Goal: Transaction & Acquisition: Register for event/course

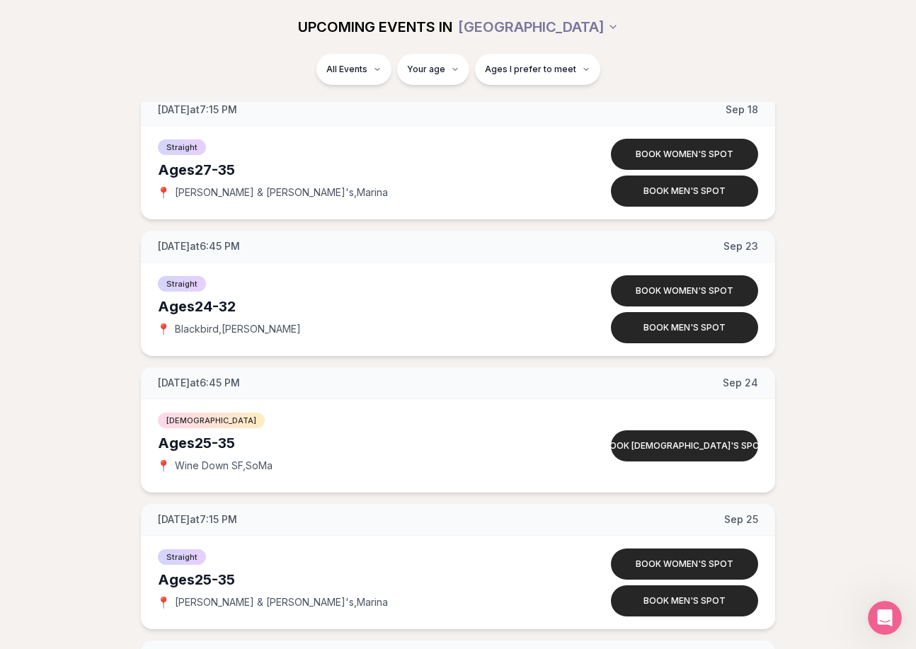
scroll to position [2537, 0]
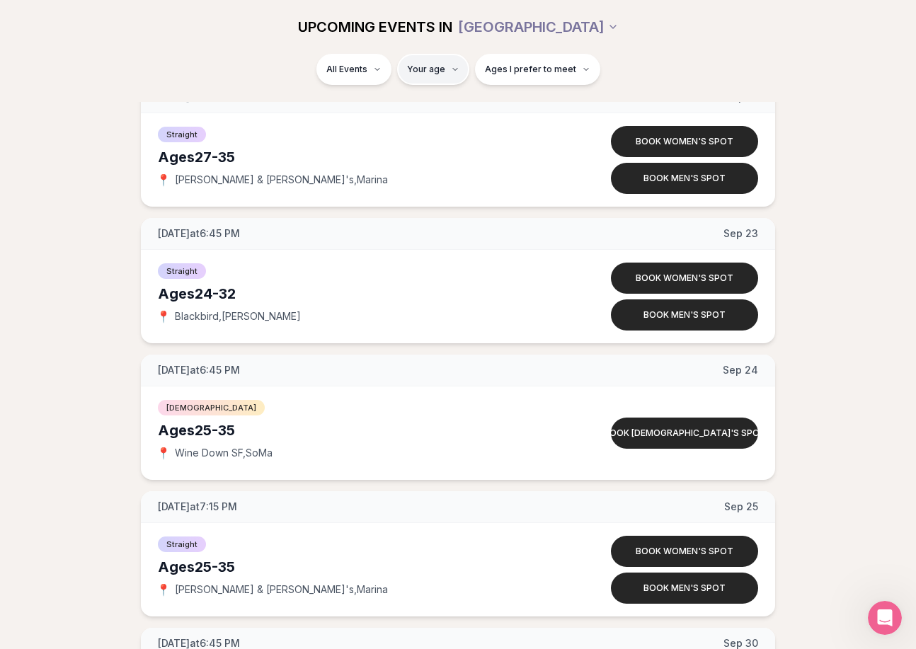
type input "**"
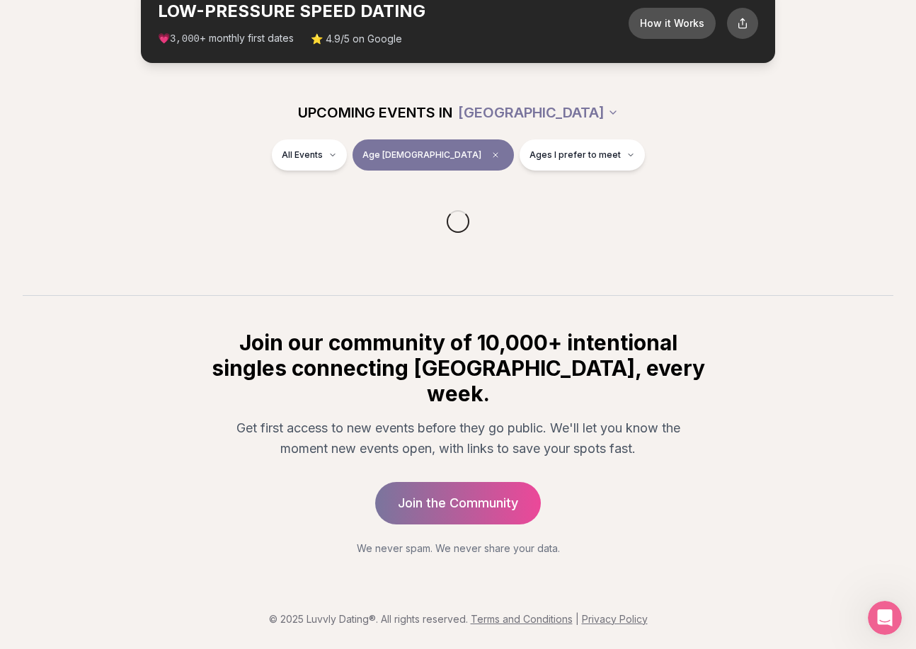
scroll to position [65, 0]
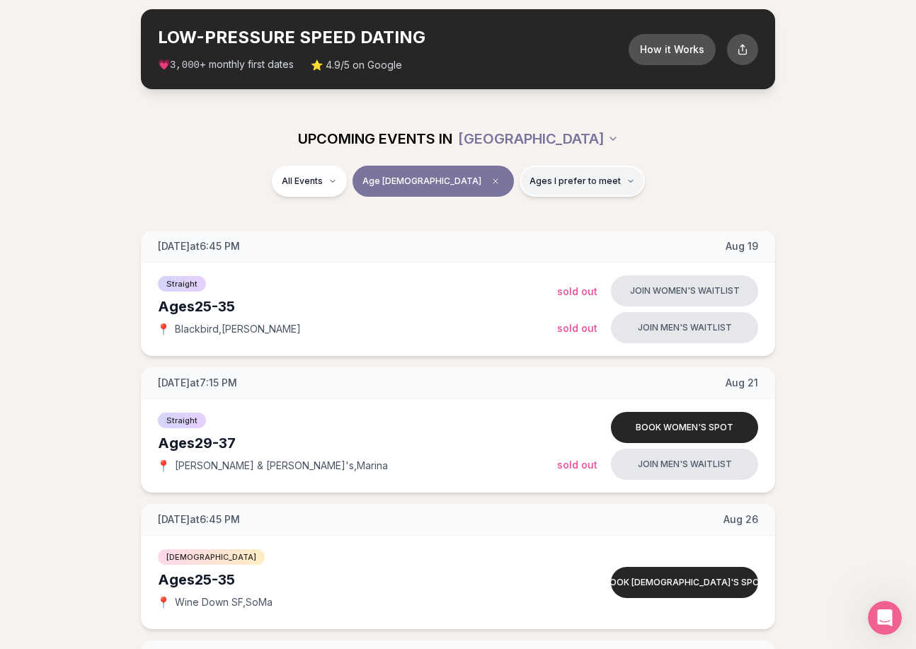
click at [529, 185] on span "Ages I prefer to meet" at bounding box center [574, 181] width 91 height 11
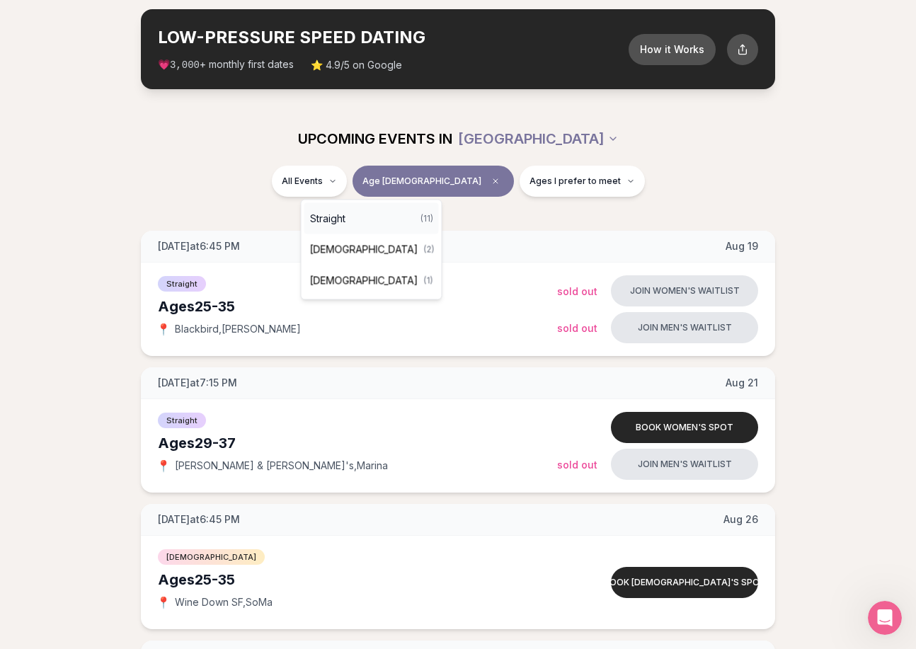
click at [343, 217] on span "Straight" at bounding box center [327, 219] width 35 height 14
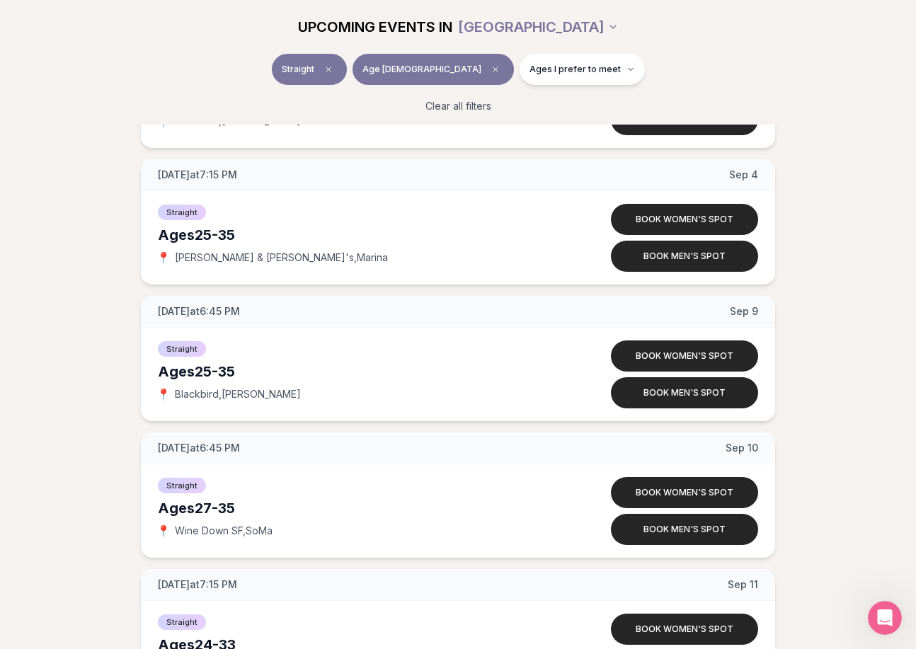
scroll to position [571, 0]
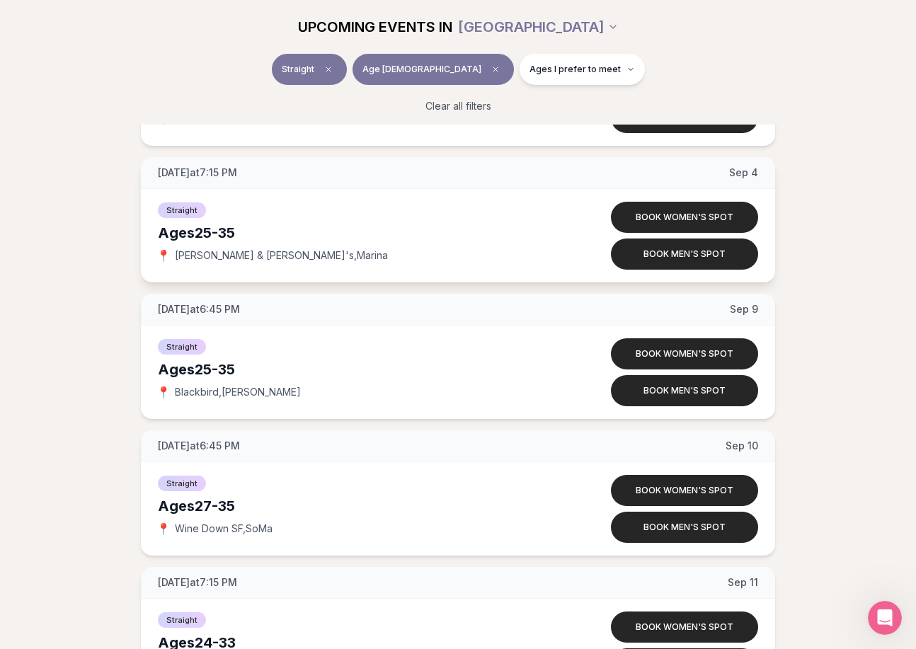
click at [230, 174] on span "[DATE] at 7:15 PM" at bounding box center [197, 173] width 79 height 14
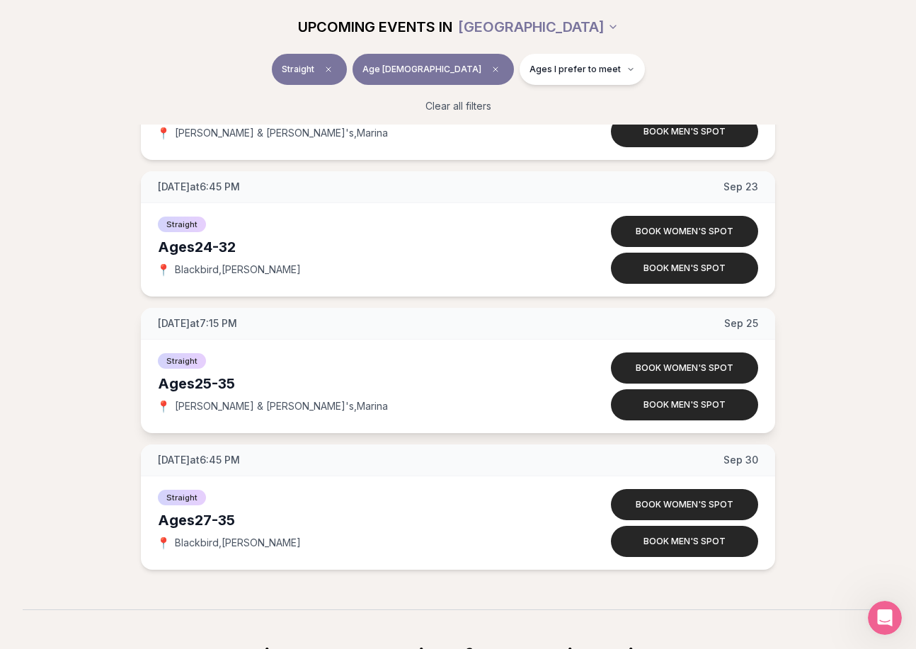
scroll to position [1239, 0]
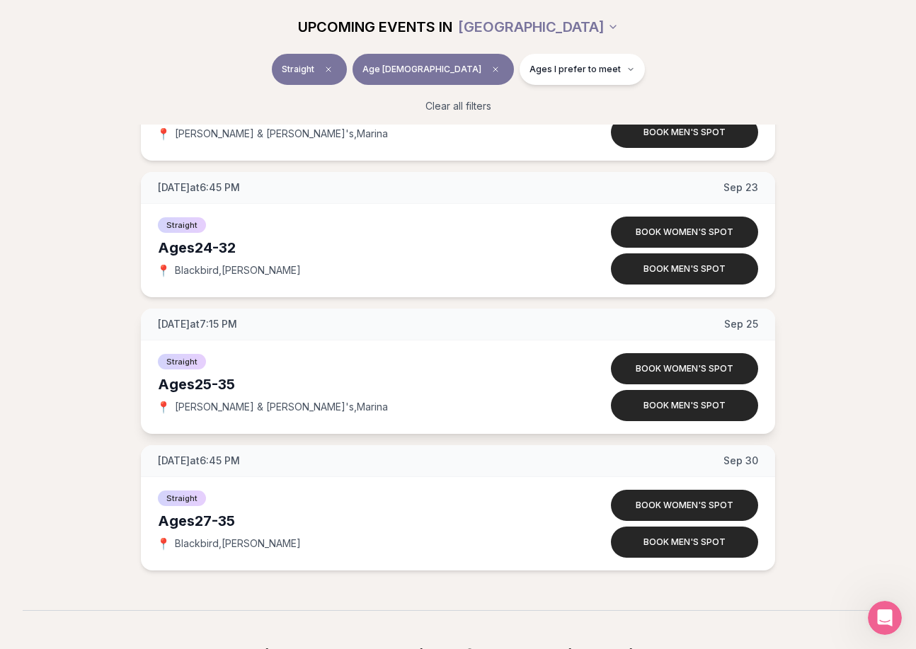
click at [253, 406] on span "[PERSON_NAME] & [PERSON_NAME]'s , [PERSON_NAME]" at bounding box center [281, 407] width 213 height 14
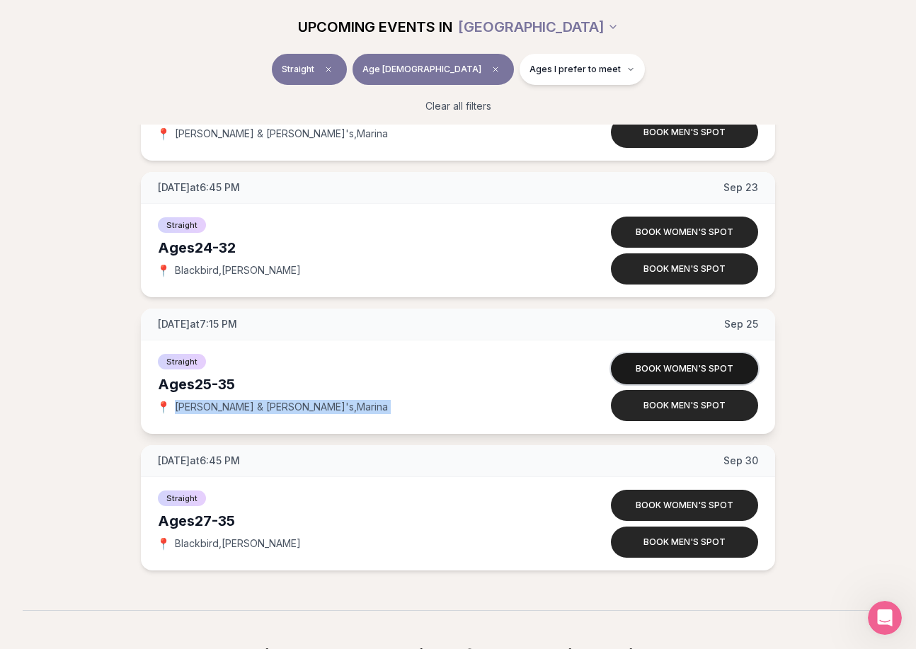
copy span "[PERSON_NAME] & [PERSON_NAME]'s , [PERSON_NAME]"
click at [694, 370] on button "Book women's spot" at bounding box center [684, 368] width 147 height 31
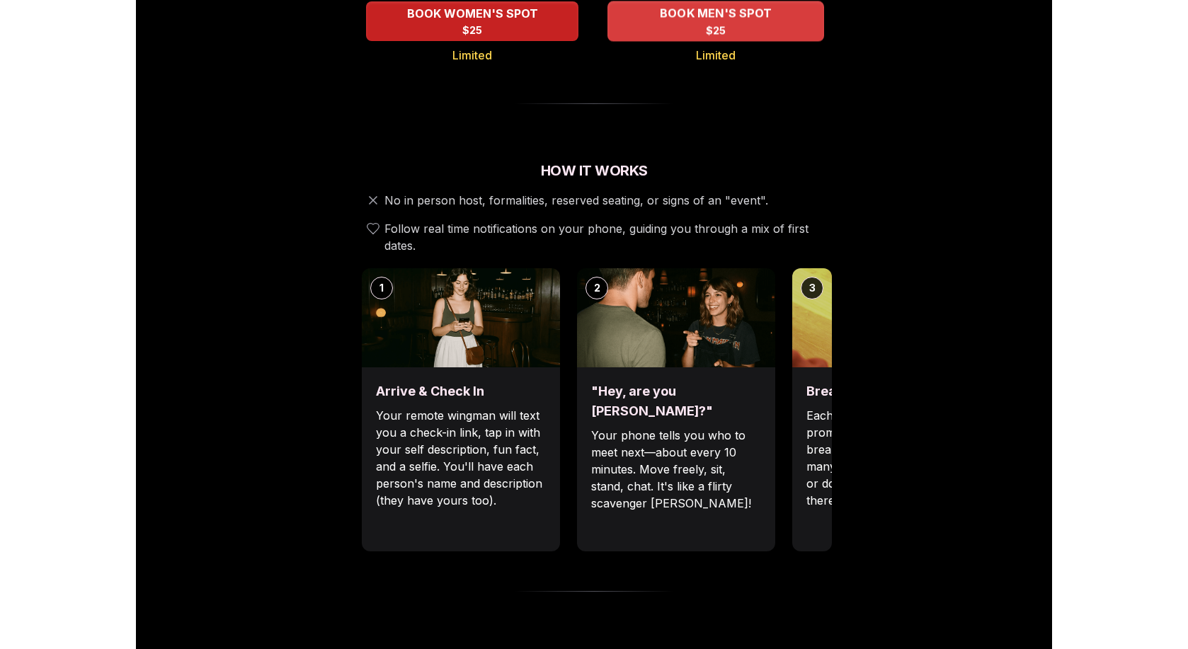
scroll to position [424, 0]
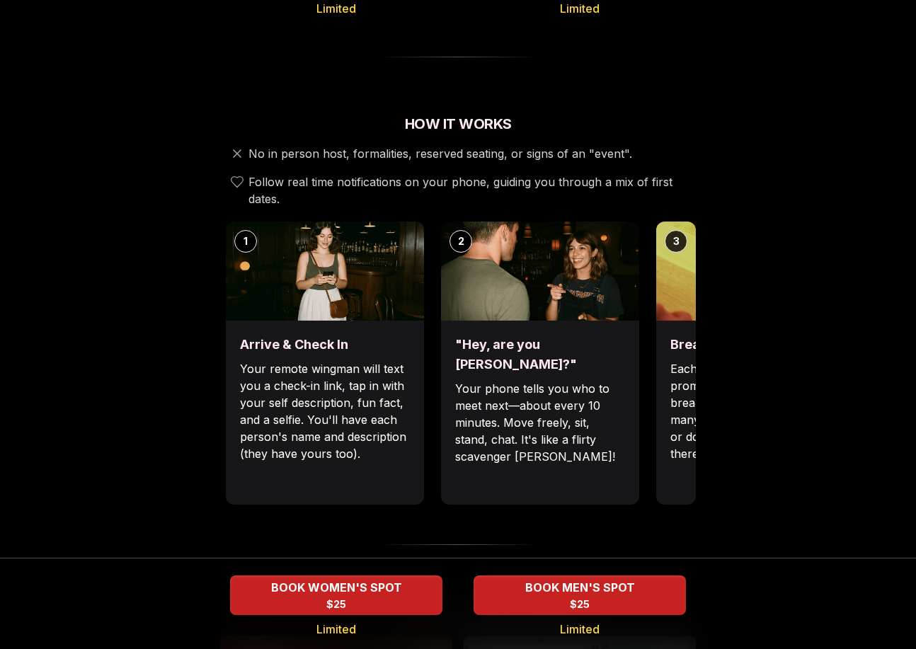
click at [684, 260] on img at bounding box center [755, 271] width 198 height 99
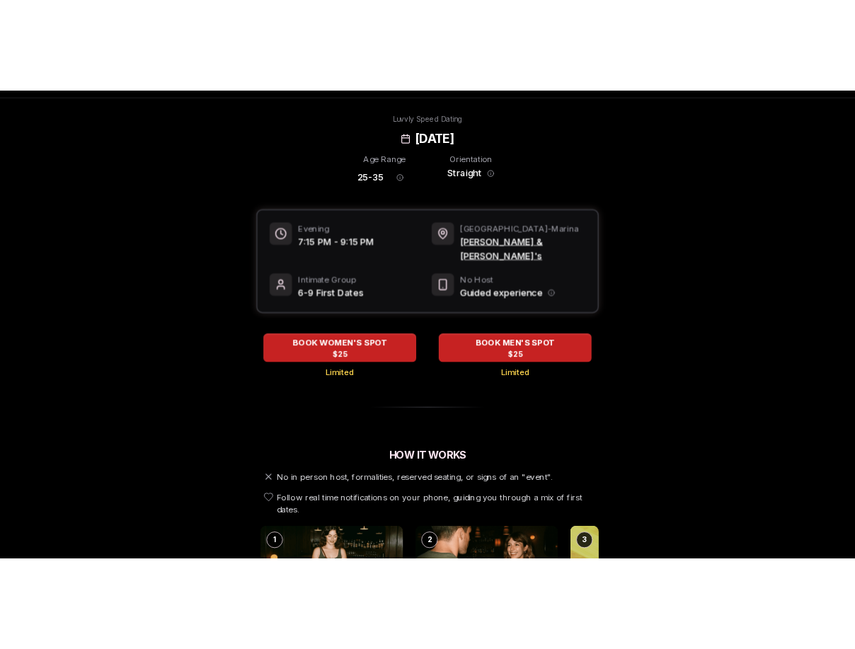
scroll to position [0, 0]
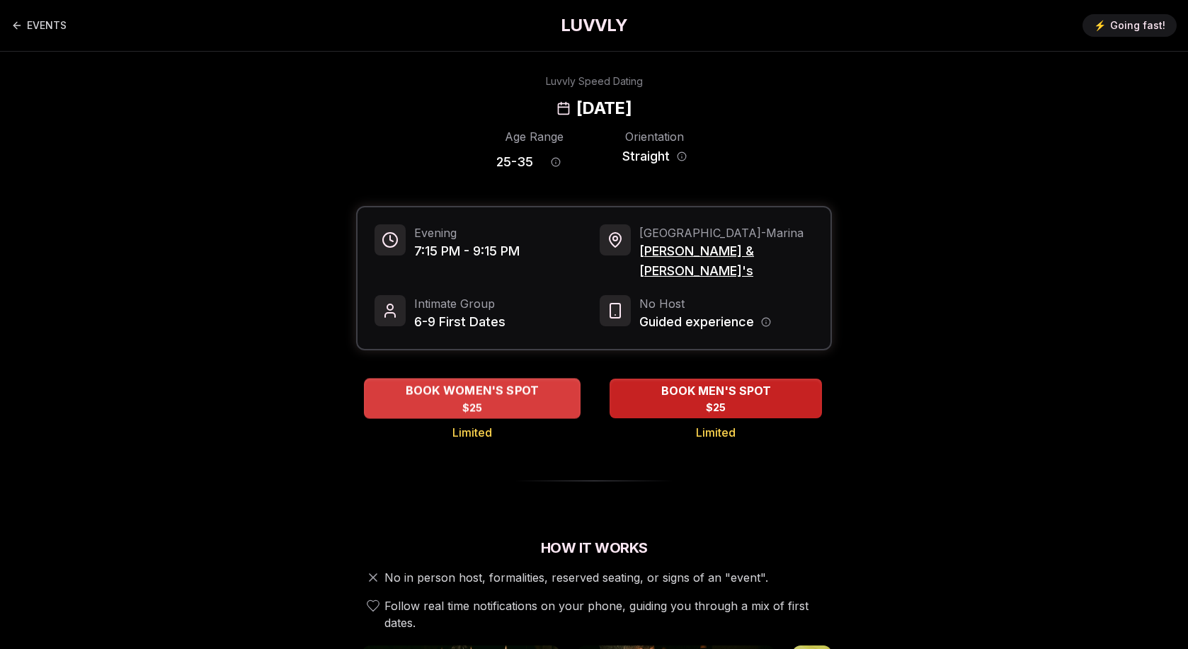
click at [468, 401] on span "$25" at bounding box center [472, 408] width 21 height 14
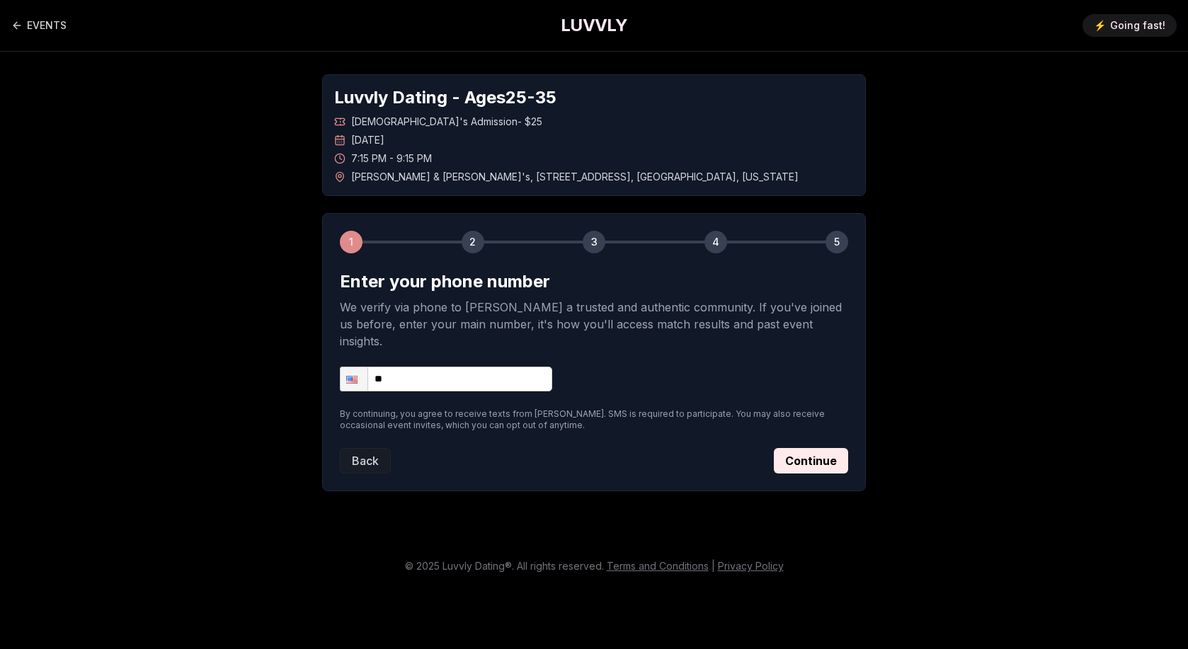
click at [482, 125] on span "[DEMOGRAPHIC_DATA]'s Admission - $25" at bounding box center [446, 122] width 191 height 14
click at [474, 151] on div "7:15 PM - 9:15 PM" at bounding box center [593, 158] width 519 height 14
